Goal: Task Accomplishment & Management: Manage account settings

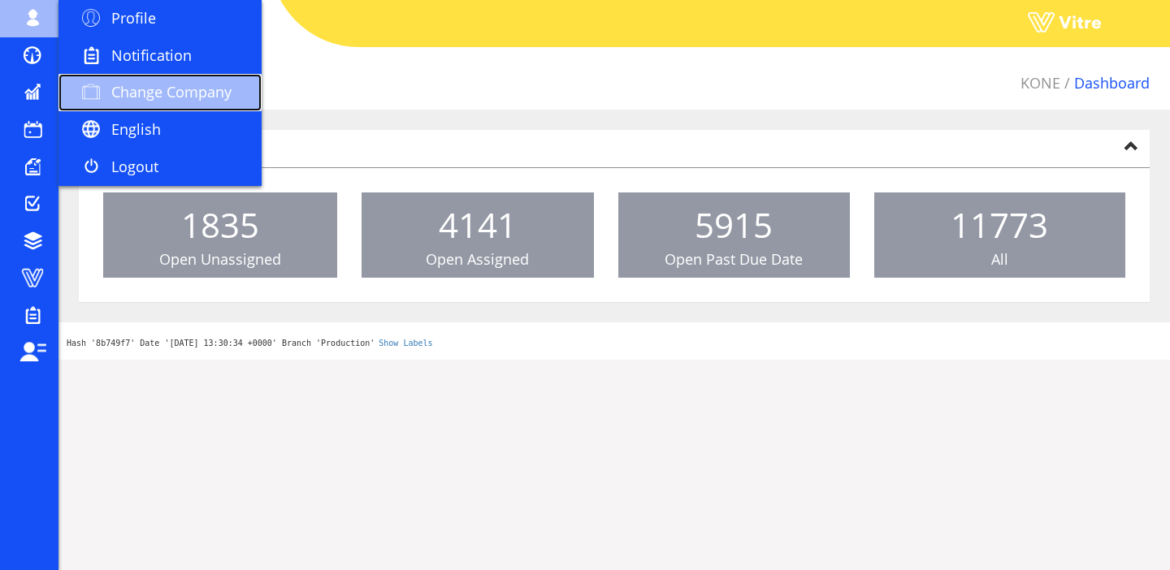
click at [134, 81] on link "Change Company" at bounding box center [159, 92] width 203 height 37
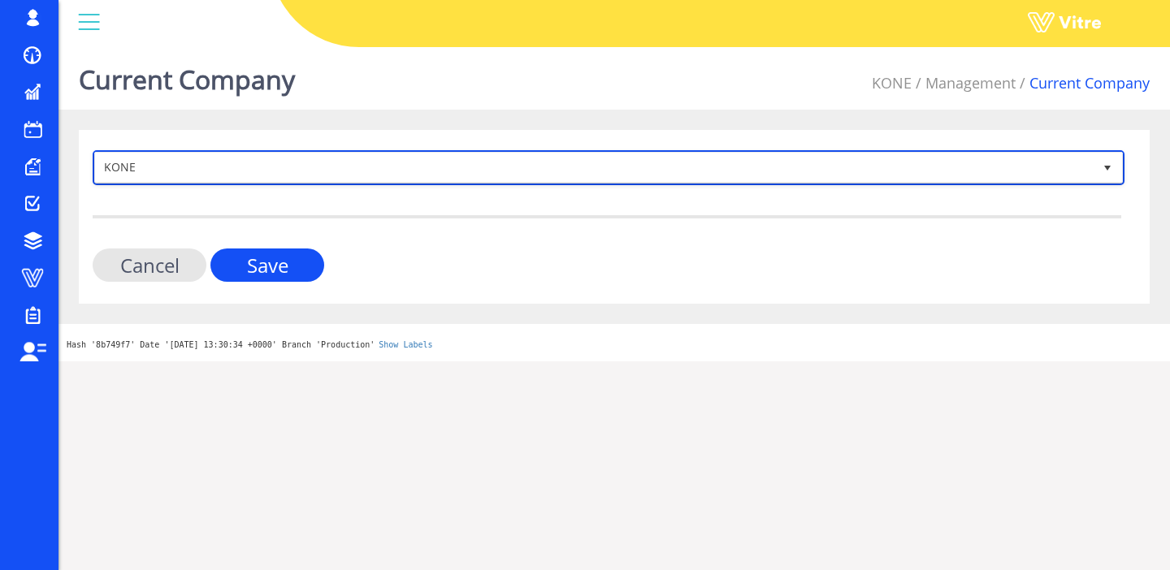
click at [298, 163] on span "KONE" at bounding box center [593, 167] width 997 height 29
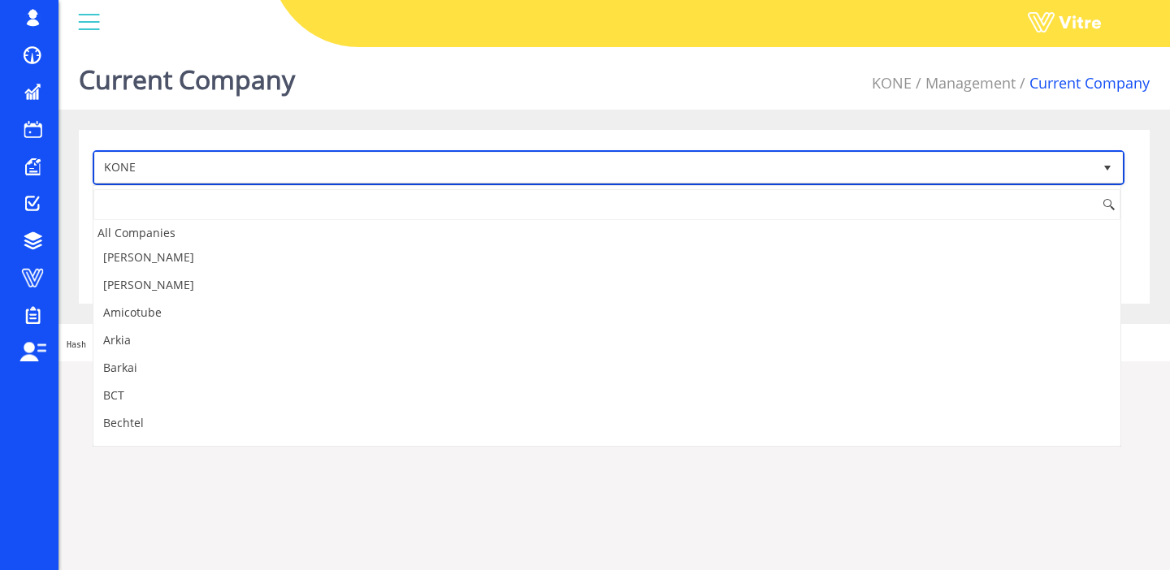
scroll to position [795, 0]
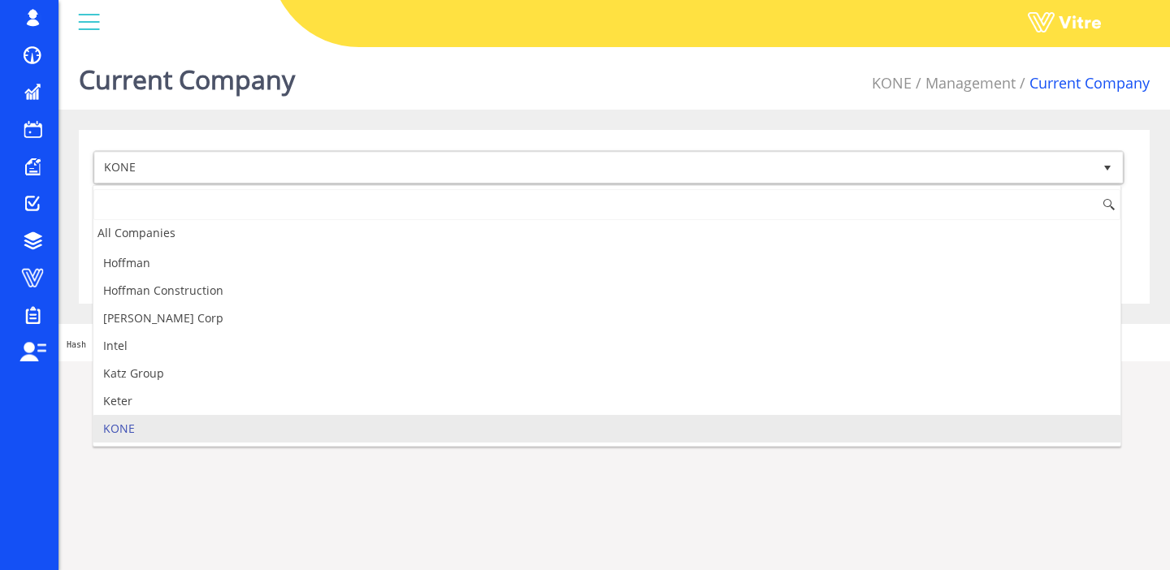
click at [183, 215] on input at bounding box center [606, 204] width 1027 height 31
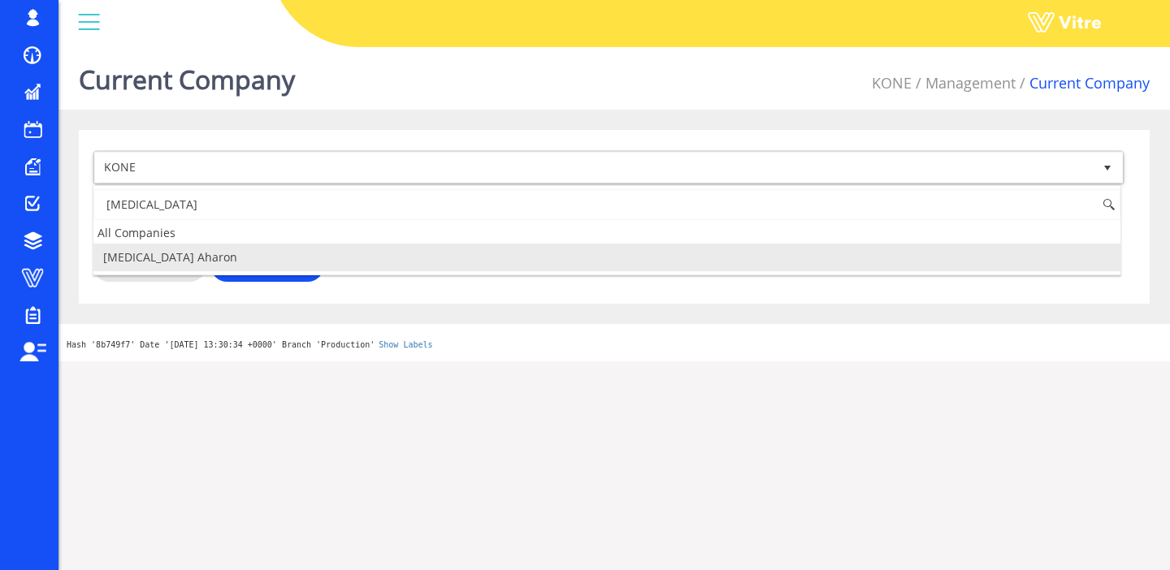
click at [150, 258] on li "Chemo Aharon" at bounding box center [606, 258] width 1027 height 28
type input "chemo"
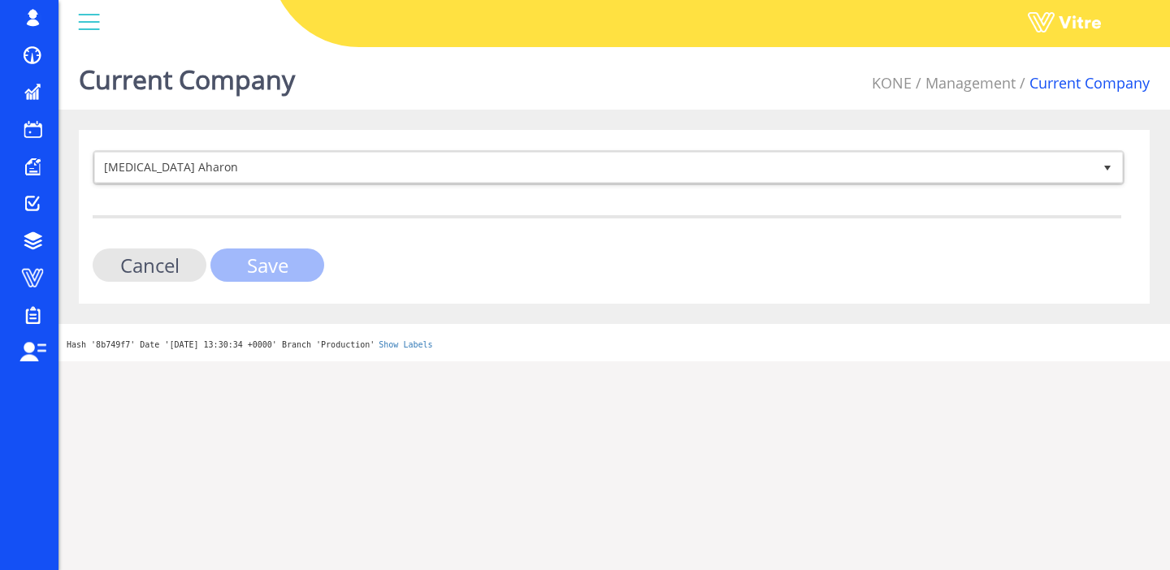
click at [275, 265] on input "Save" at bounding box center [267, 265] width 114 height 33
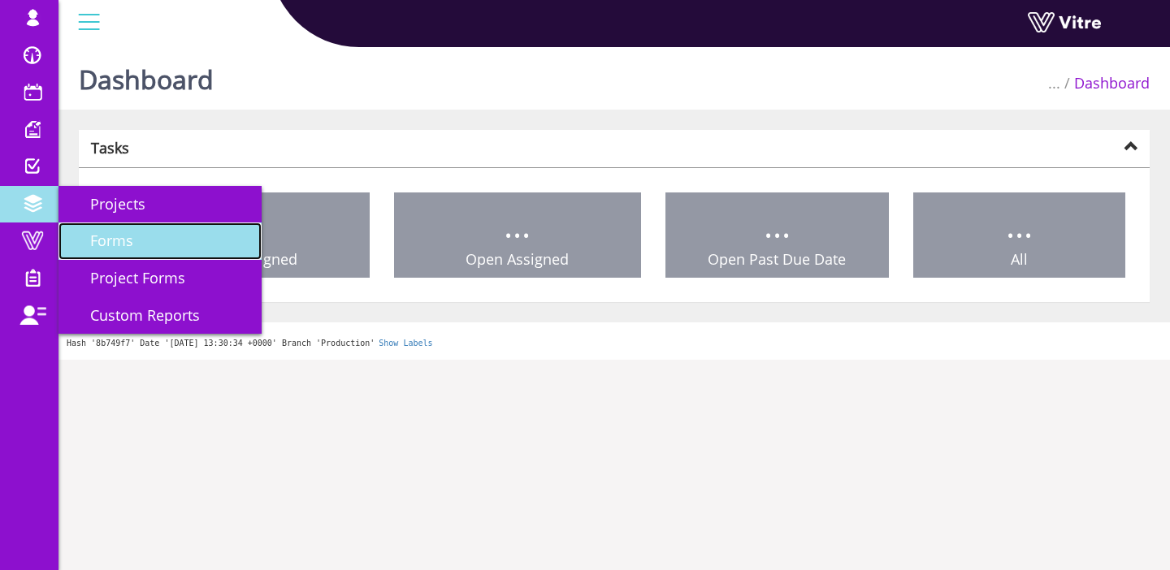
click at [112, 241] on span "Forms" at bounding box center [102, 240] width 63 height 19
